Goal: Find specific page/section: Find specific page/section

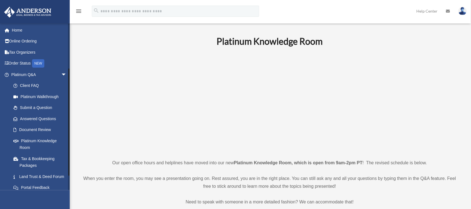
scroll to position [88, 0]
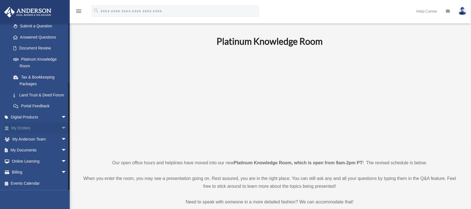
click at [61, 128] on span "arrow_drop_down" at bounding box center [66, 128] width 11 height 11
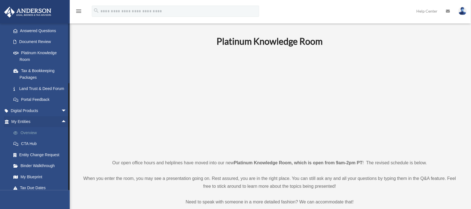
click at [38, 138] on link "Overview" at bounding box center [41, 132] width 67 height 11
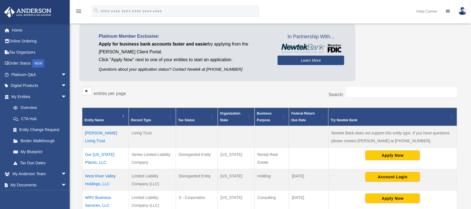
scroll to position [70, 0]
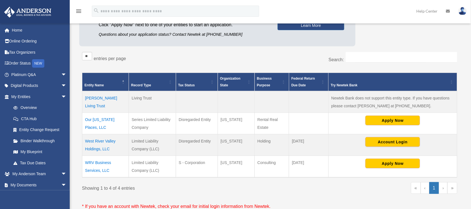
click at [101, 161] on td "WRV Business Services, LLC" at bounding box center [105, 167] width 47 height 22
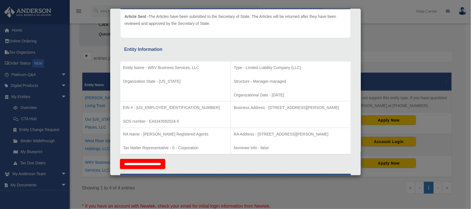
scroll to position [0, 0]
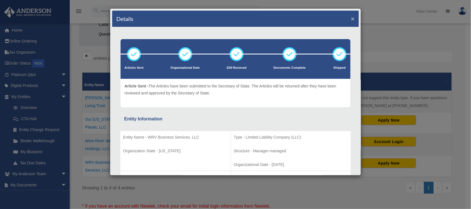
click at [351, 19] on button "×" at bounding box center [353, 19] width 4 height 6
